Goal: Find specific page/section: Find specific page/section

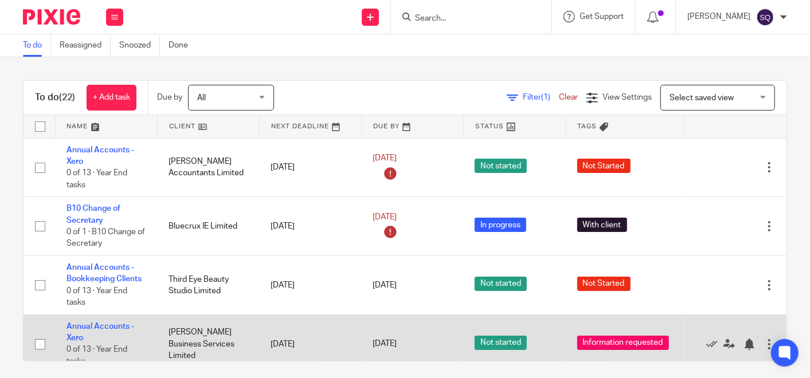
click at [193, 329] on td "[PERSON_NAME] Business Services Limited" at bounding box center [208, 344] width 102 height 59
click at [106, 327] on link "Annual Accounts - Xero" at bounding box center [100, 332] width 68 height 19
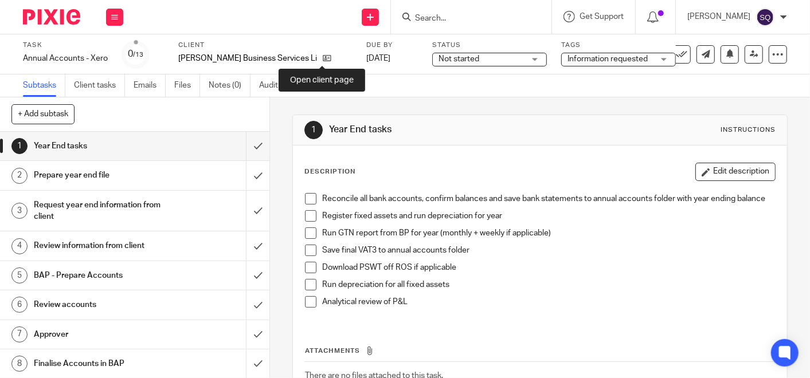
click at [323, 57] on icon at bounding box center [327, 58] width 9 height 9
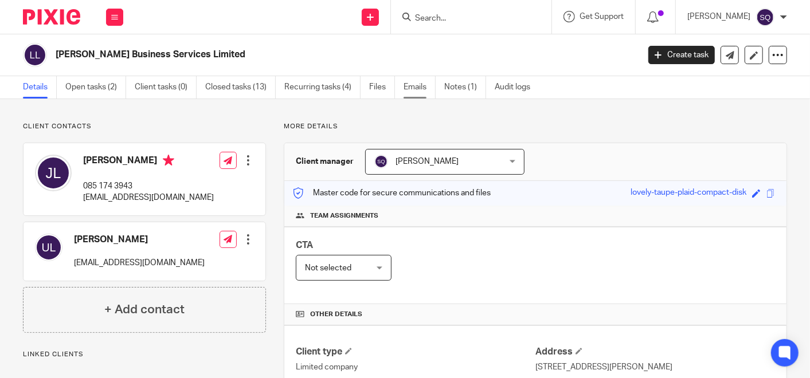
click at [414, 84] on link "Emails" at bounding box center [419, 87] width 32 height 22
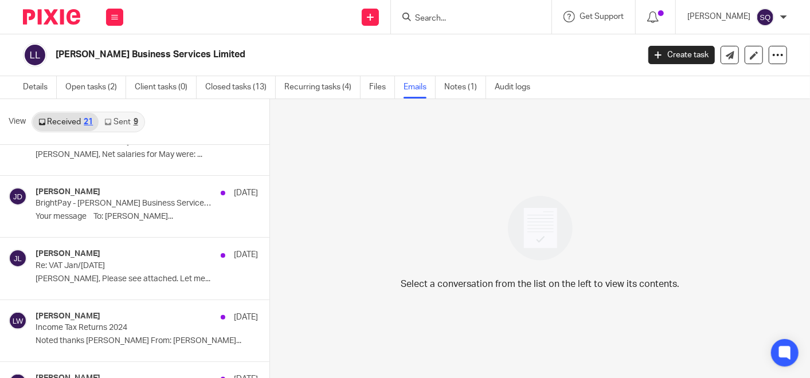
scroll to position [1065, 0]
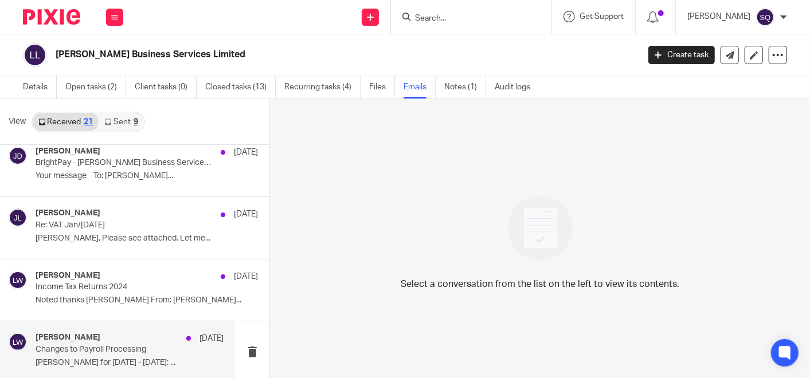
click at [152, 335] on div "[PERSON_NAME] [DATE]" at bounding box center [130, 338] width 188 height 11
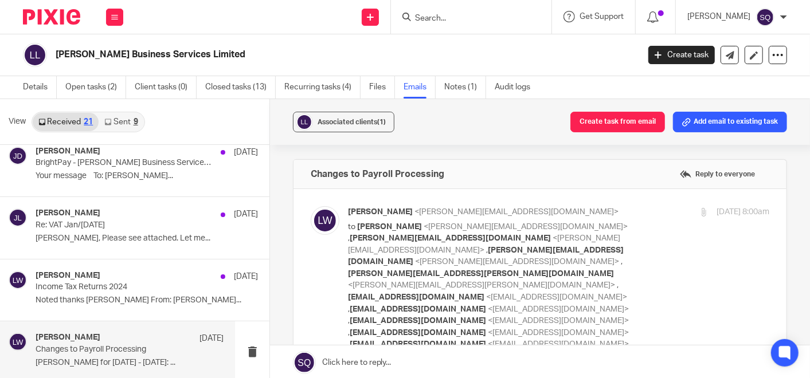
scroll to position [0, 0]
